Goal: Transaction & Acquisition: Purchase product/service

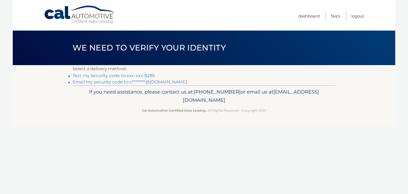
click at [129, 77] on link "Text my security code to xxx-xxx-8285" at bounding box center [114, 75] width 82 height 5
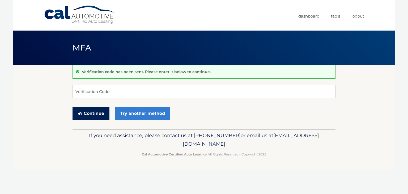
click at [88, 114] on button "Continue" at bounding box center [91, 113] width 37 height 13
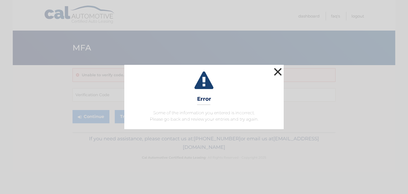
click at [279, 71] on button "×" at bounding box center [278, 71] width 11 height 11
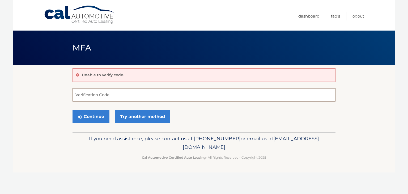
click at [84, 94] on input "Verification Code" at bounding box center [204, 94] width 263 height 13
type input "851147"
click at [87, 113] on button "Continue" at bounding box center [91, 116] width 37 height 13
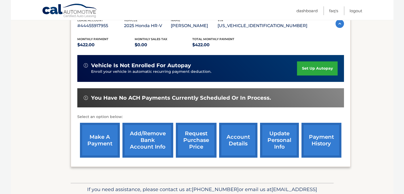
scroll to position [99, 0]
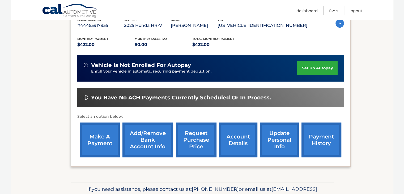
click at [93, 146] on link "make a payment" at bounding box center [100, 139] width 40 height 35
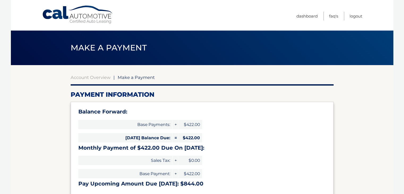
select select "OTE3MWVjYTgtMTU5Zi00ZWIzLTk4MzYtNjFiM2RhNWFiZjRh"
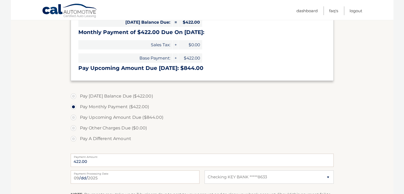
scroll to position [116, 0]
click at [72, 95] on label "Pay [DATE] Balance Due ($422.00)" at bounding box center [202, 96] width 263 height 11
click at [73, 95] on input "Pay [DATE] Balance Due ($422.00)" at bounding box center [75, 95] width 5 height 9
radio input "true"
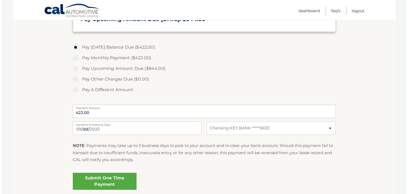
scroll to position [193, 0]
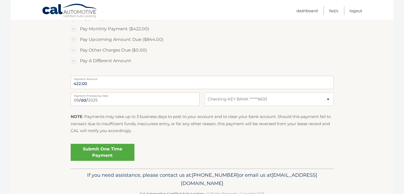
click at [96, 149] on link "Submit One Time Payment" at bounding box center [103, 152] width 64 height 17
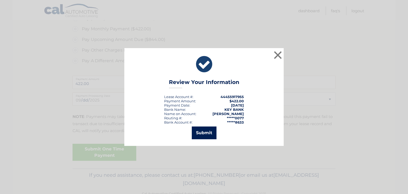
click at [198, 131] on button "Submit" at bounding box center [204, 132] width 25 height 13
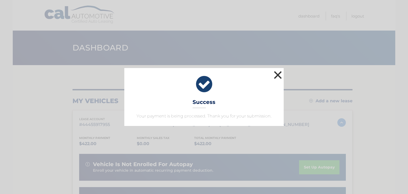
click at [275, 74] on button "×" at bounding box center [278, 75] width 11 height 11
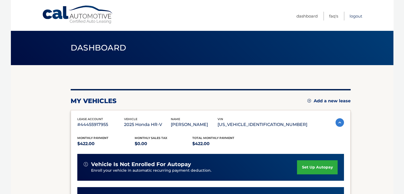
click at [353, 15] on link "Logout" at bounding box center [356, 16] width 13 height 9
